Goal: Task Accomplishment & Management: Use online tool/utility

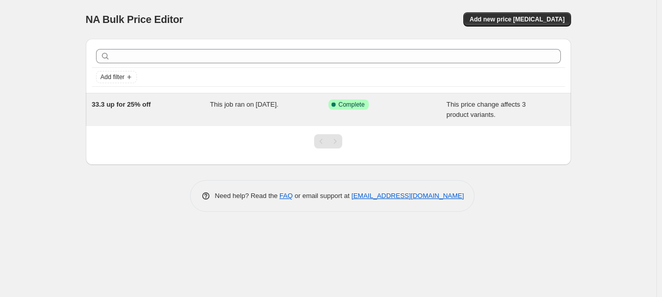
click at [344, 114] on div "Success Complete Complete" at bounding box center [387, 110] width 118 height 20
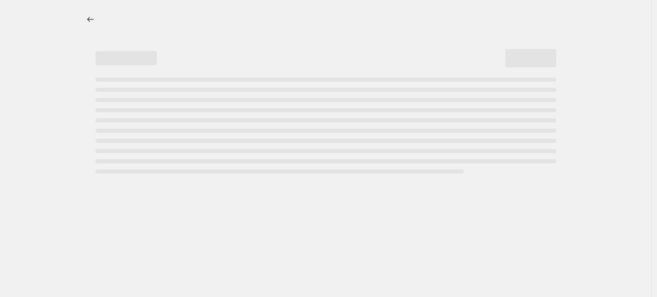
select select "no_change"
select select "pp"
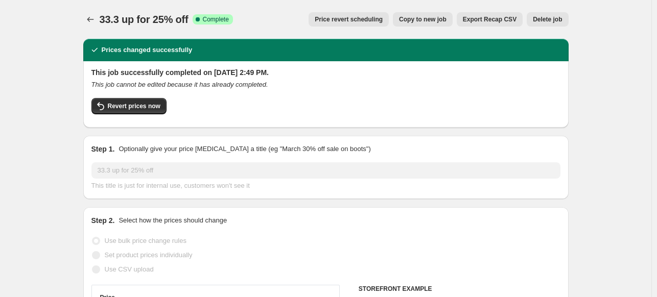
click at [363, 19] on span "Price revert scheduling" at bounding box center [349, 19] width 68 height 8
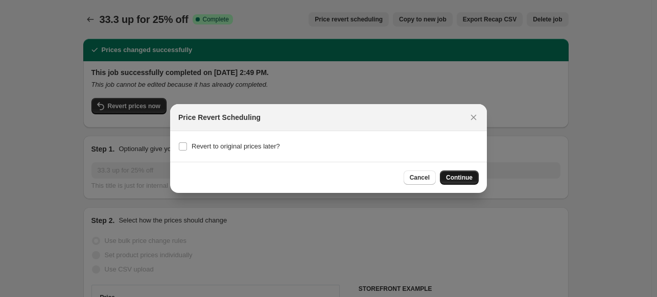
click at [448, 173] on button "Continue" at bounding box center [459, 178] width 39 height 14
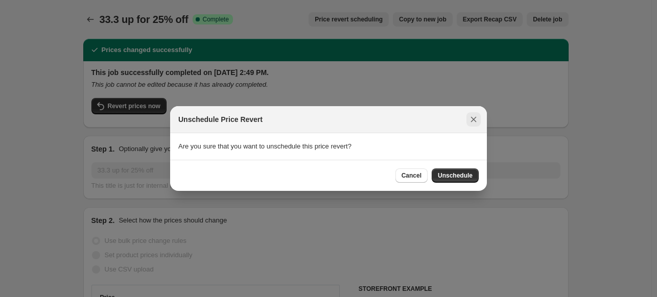
click at [472, 121] on icon "Close" at bounding box center [474, 120] width 6 height 6
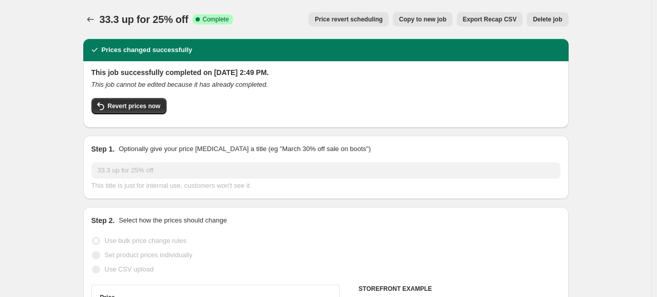
click at [559, 20] on span "Delete job" at bounding box center [547, 19] width 29 height 8
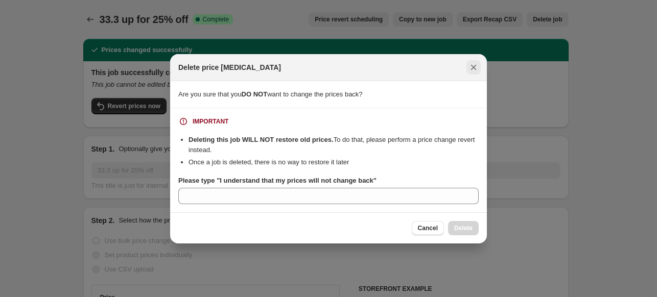
click at [476, 69] on icon "Close" at bounding box center [473, 67] width 10 height 10
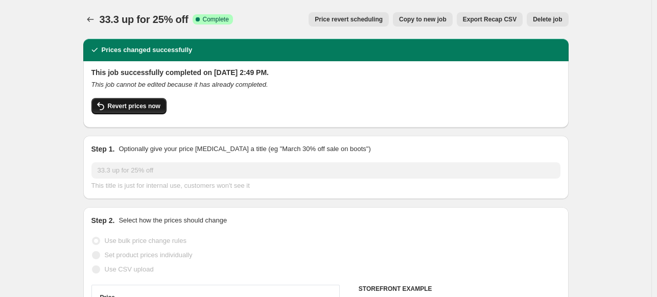
click at [160, 104] on span "Revert prices now" at bounding box center [134, 106] width 53 height 8
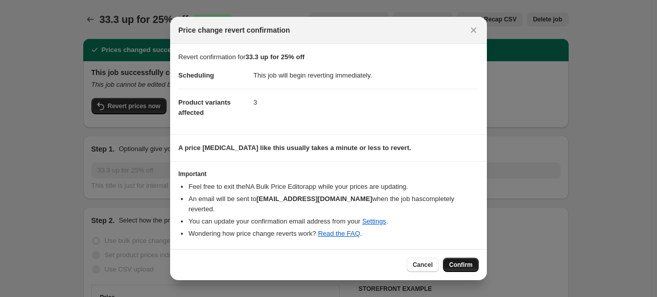
click at [456, 258] on button "Confirm" at bounding box center [461, 265] width 36 height 14
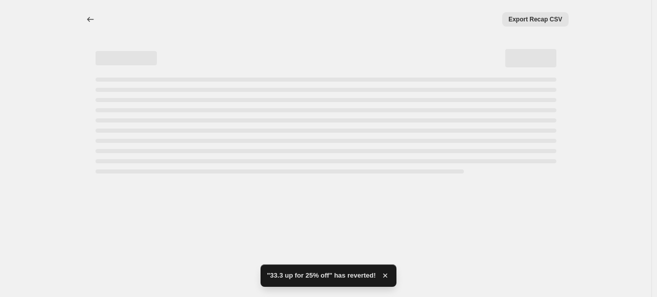
select select "no_change"
select select "pp"
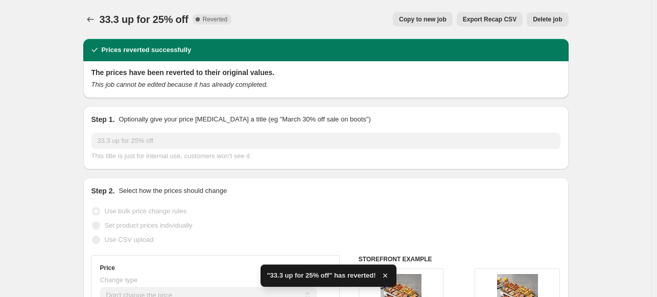
click at [556, 20] on span "Delete job" at bounding box center [547, 19] width 29 height 8
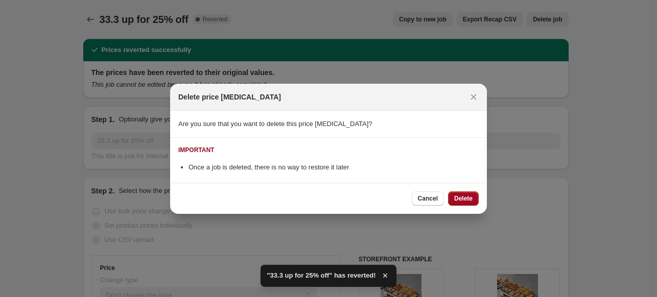
click at [456, 203] on button "Delete" at bounding box center [463, 198] width 31 height 14
